Goal: Find specific page/section: Find specific page/section

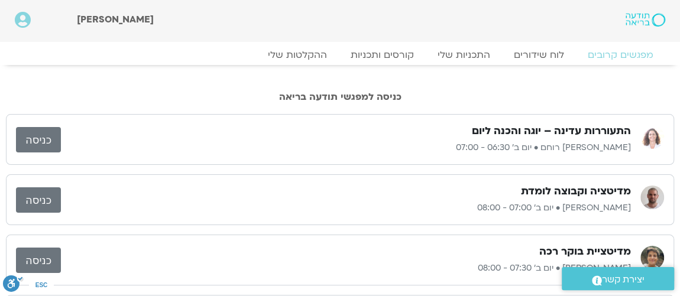
click at [41, 136] on link "כניסה" at bounding box center [38, 139] width 45 height 25
